Goal: Check status: Check status

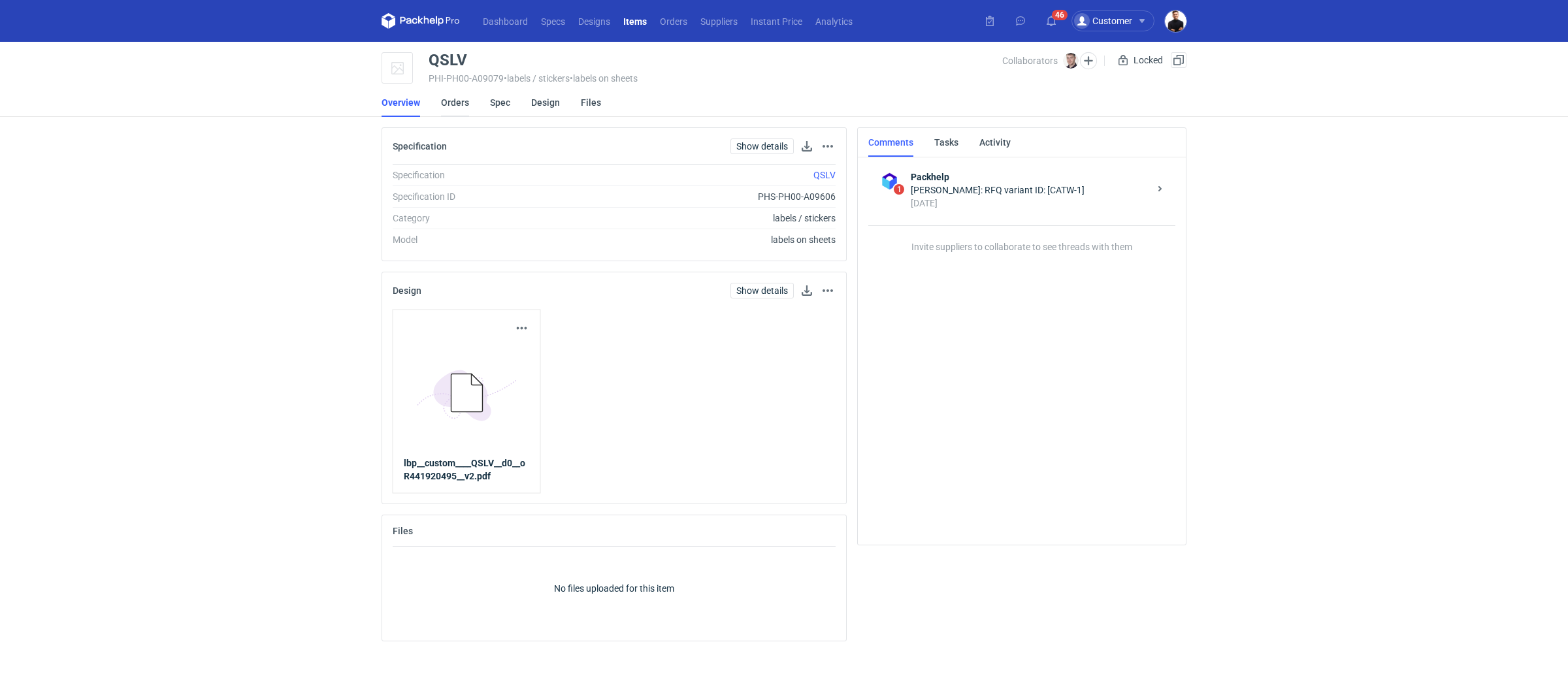
click at [457, 104] on link "Orders" at bounding box center [455, 103] width 28 height 29
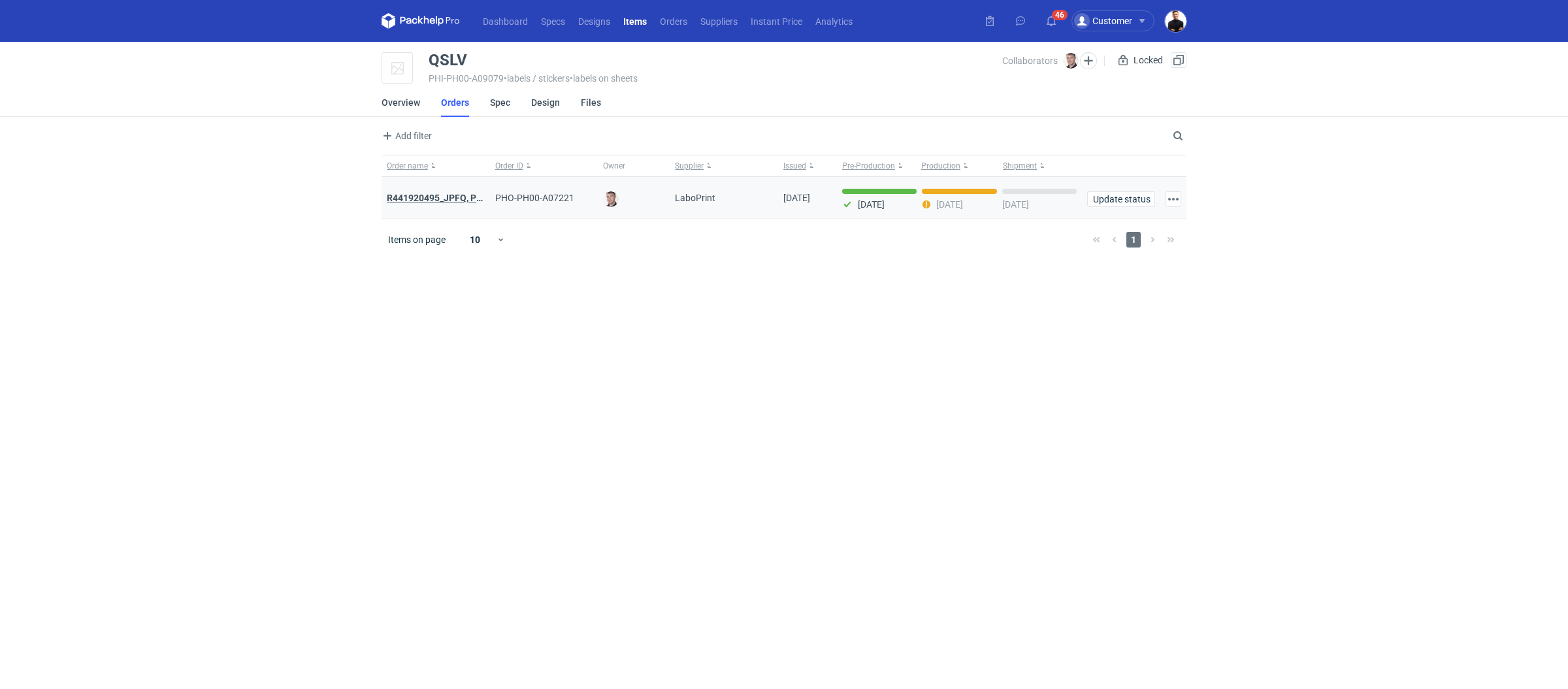
click at [450, 197] on strong "R441920495_JPFQ, PHIE, QSLV" at bounding box center [451, 198] width 130 height 11
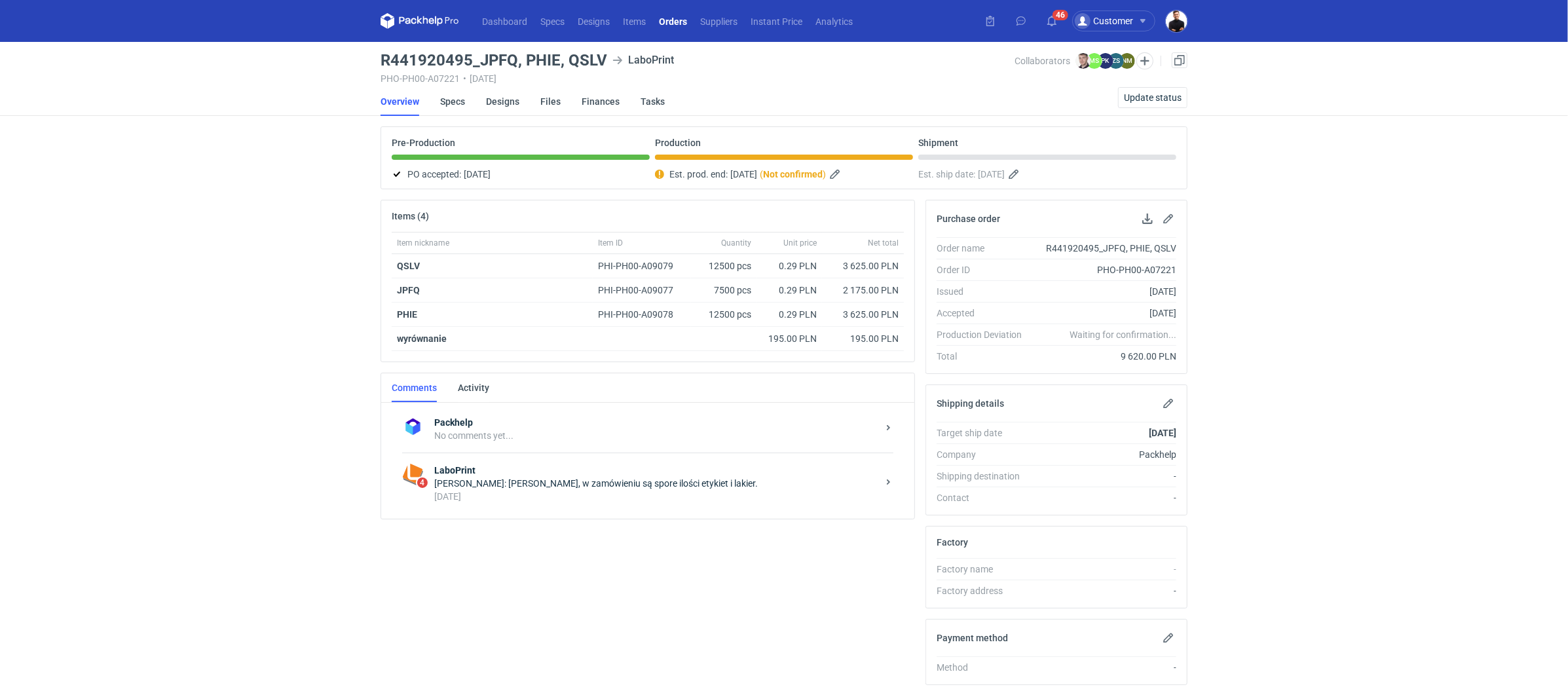
click at [677, 493] on div "[DATE]" at bounding box center [656, 496] width 443 height 13
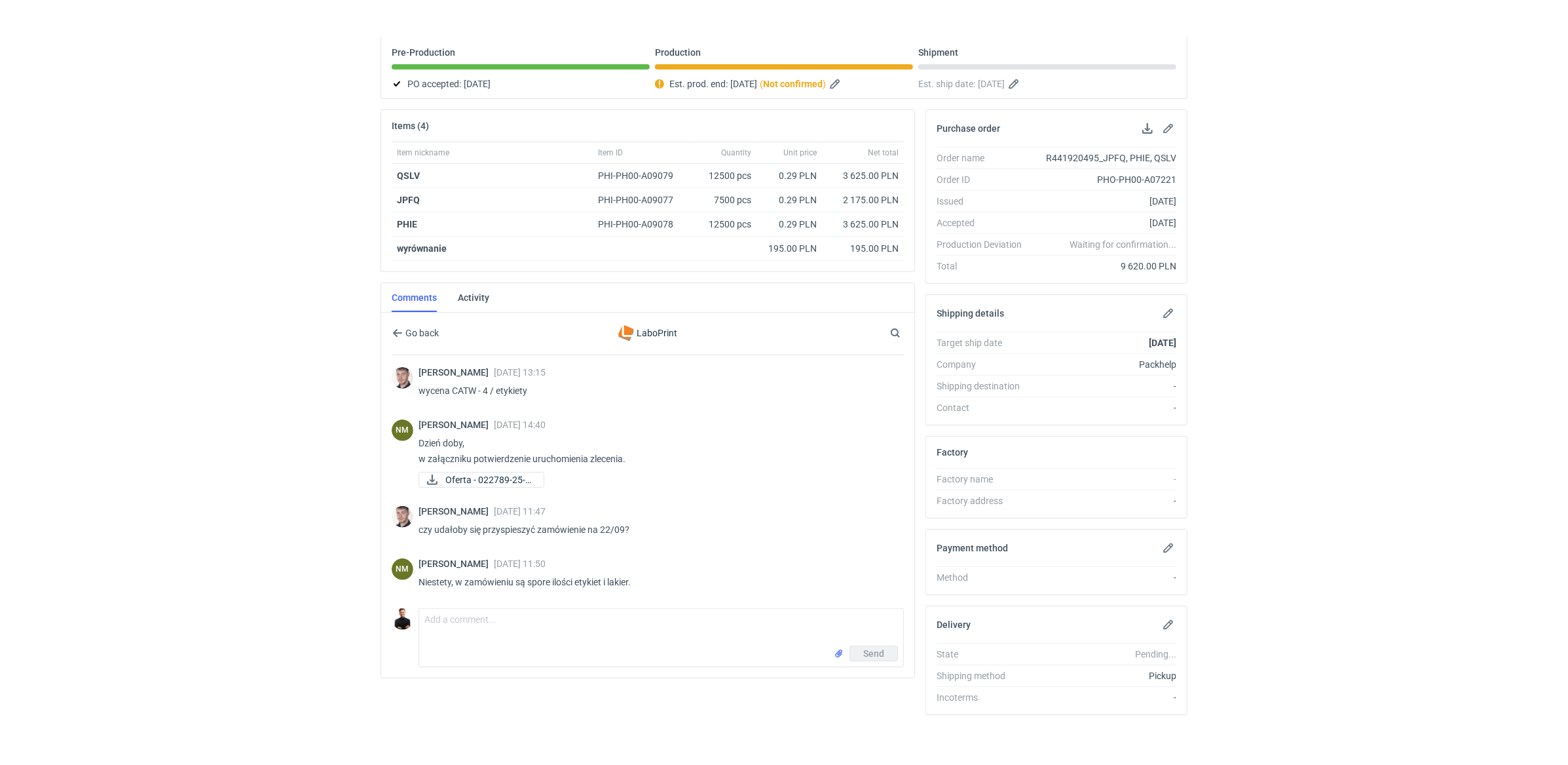
scroll to position [85, 0]
